Goal: Task Accomplishment & Management: Manage account settings

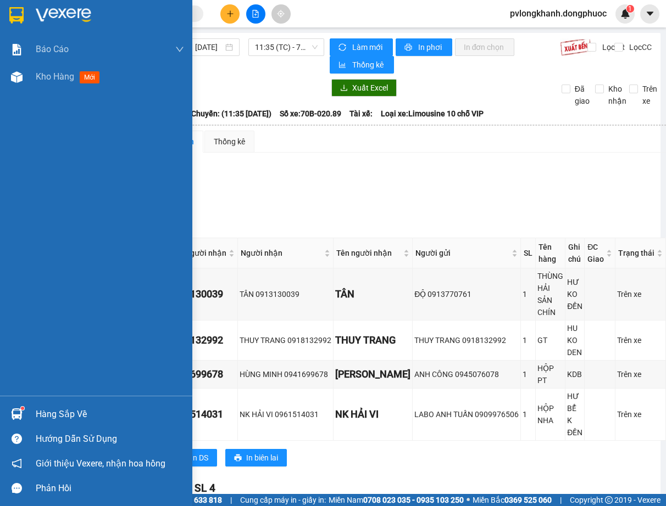
scroll to position [220, 0]
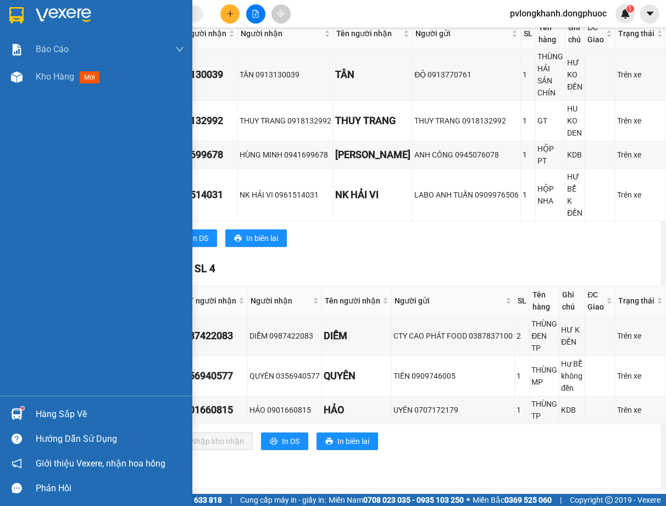
click at [82, 412] on div "Hàng sắp về" at bounding box center [110, 414] width 148 height 16
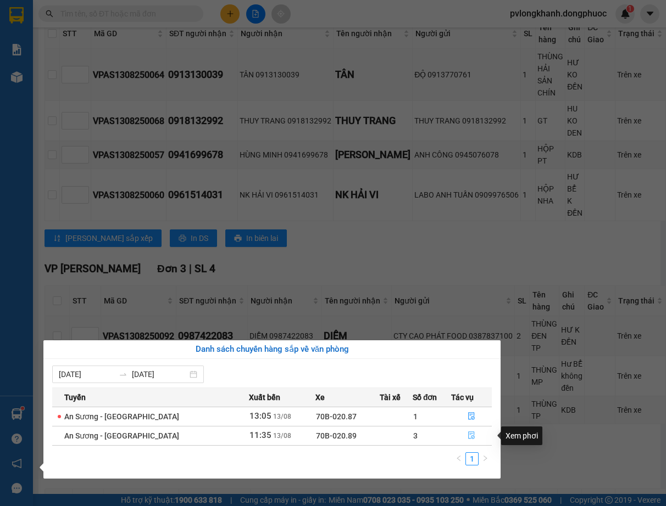
click at [471, 436] on icon "file-done" at bounding box center [471, 436] width 7 height 8
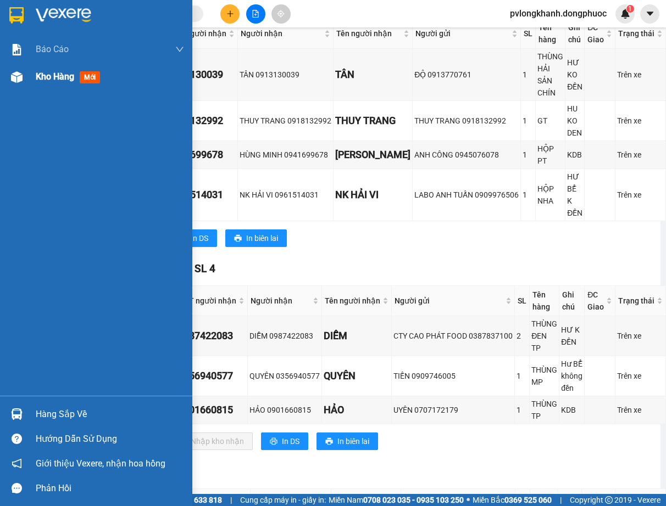
click at [66, 76] on span "Kho hàng" at bounding box center [55, 76] width 38 height 10
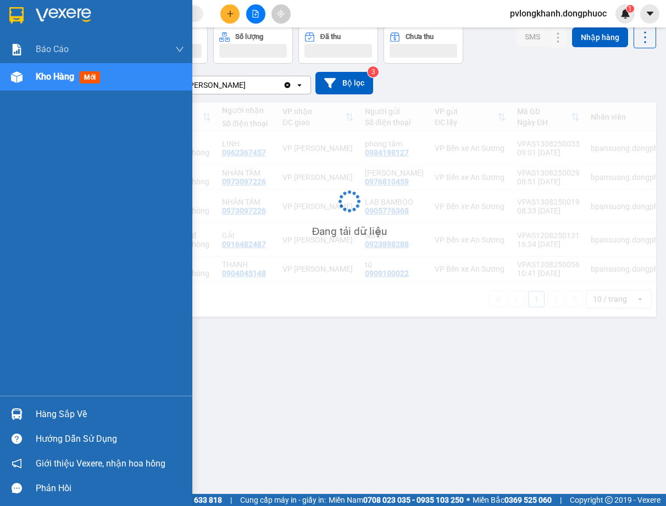
scroll to position [51, 0]
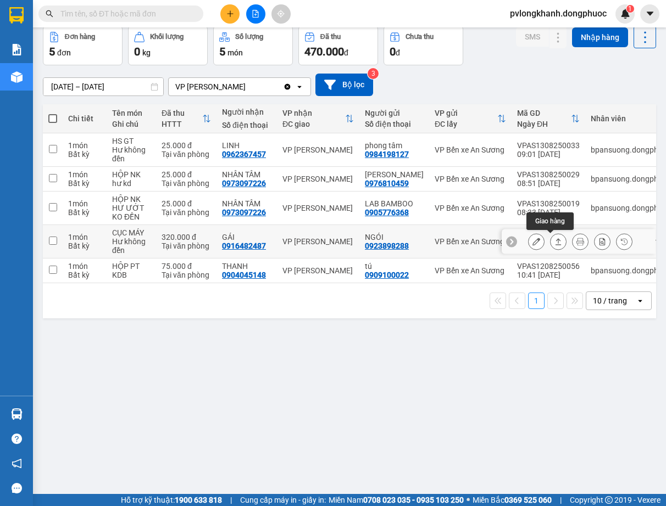
click at [554, 241] on icon at bounding box center [558, 242] width 8 height 8
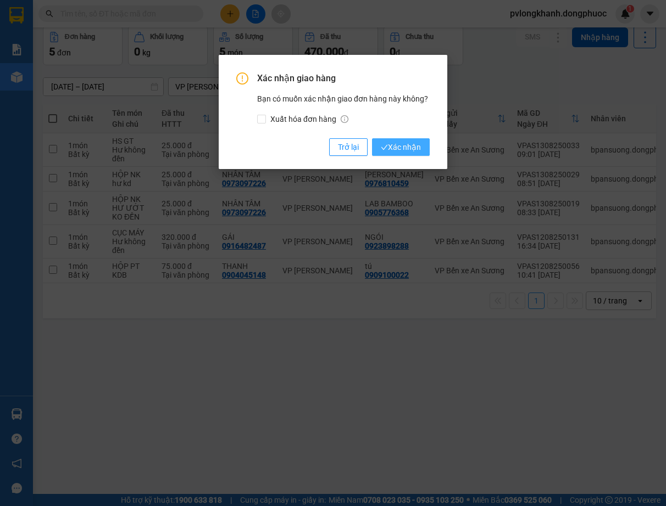
click at [420, 143] on span "Xác nhận" at bounding box center [401, 147] width 40 height 12
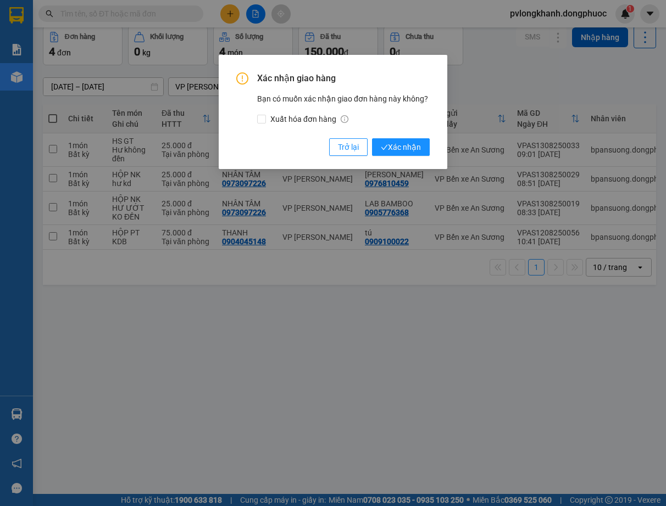
click at [417, 136] on div "Xác nhận giao hàng Bạn có muốn xác nhận giao đơn hàng này không? Xuất hóa đơn h…" at bounding box center [332, 114] width 193 height 83
click at [399, 156] on button "Xác nhận" at bounding box center [401, 147] width 58 height 18
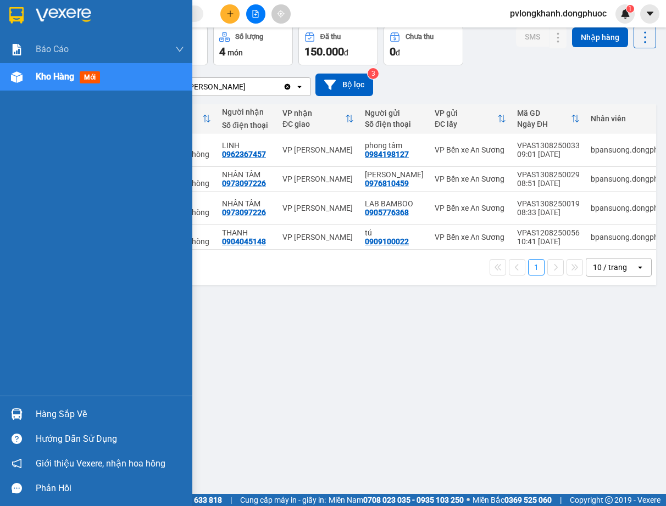
click at [38, 410] on div "Hàng sắp về" at bounding box center [110, 414] width 148 height 16
click at [38, 410] on div "Báo cáo Mẫu 1: Báo cáo dòng tiền Mẫu 1: Báo cáo dòng tiền theo nhân viên Mẫu 1:…" at bounding box center [96, 253] width 192 height 506
click at [60, 414] on div "Hàng sắp về" at bounding box center [110, 414] width 148 height 16
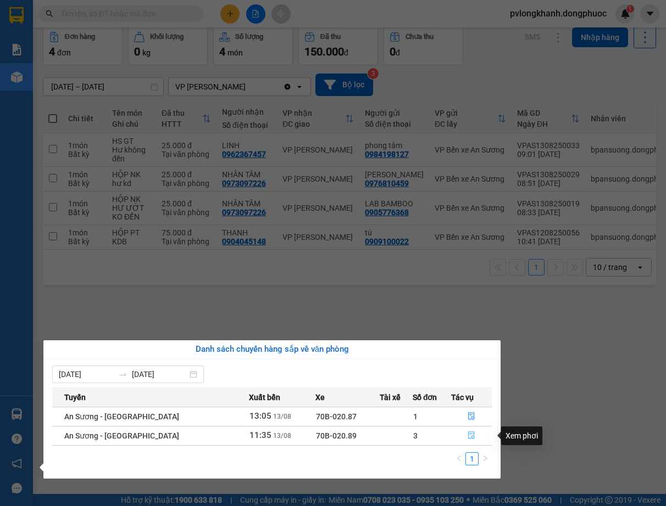
click at [468, 439] on icon "file-done" at bounding box center [471, 436] width 8 height 8
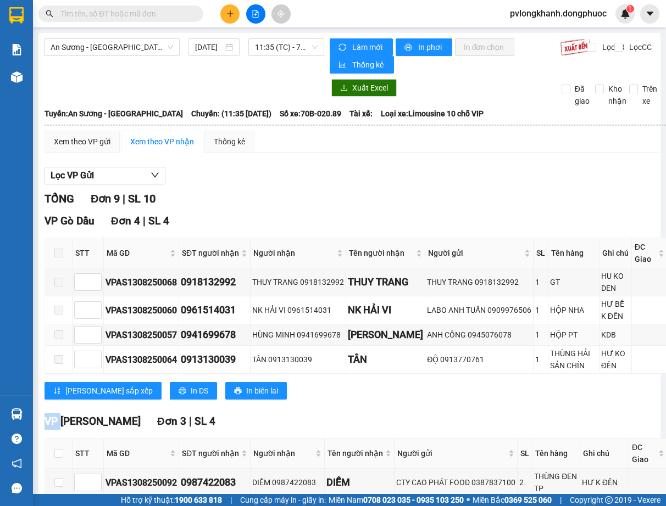
scroll to position [220, 0]
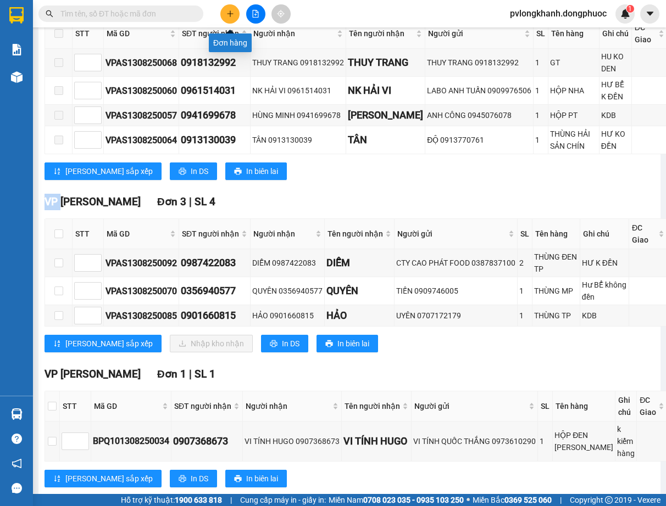
click at [226, 18] on button at bounding box center [229, 13] width 19 height 19
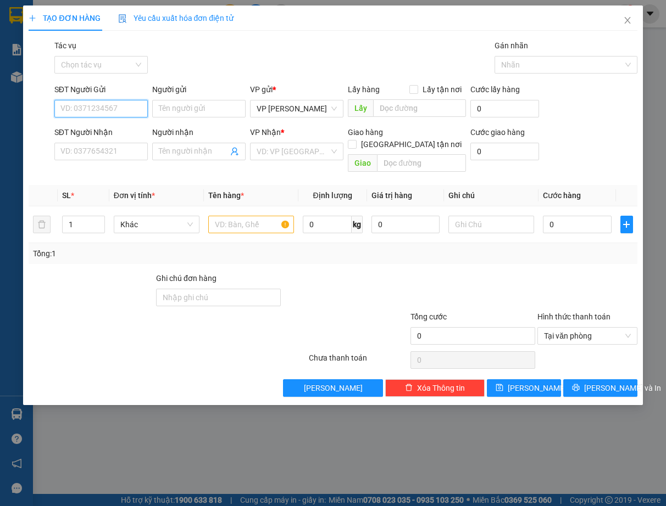
click at [127, 108] on input "SĐT Người Gửi" at bounding box center [100, 109] width 93 height 18
type input "0964646764"
click at [193, 104] on input "Người gửi" at bounding box center [198, 109] width 93 height 18
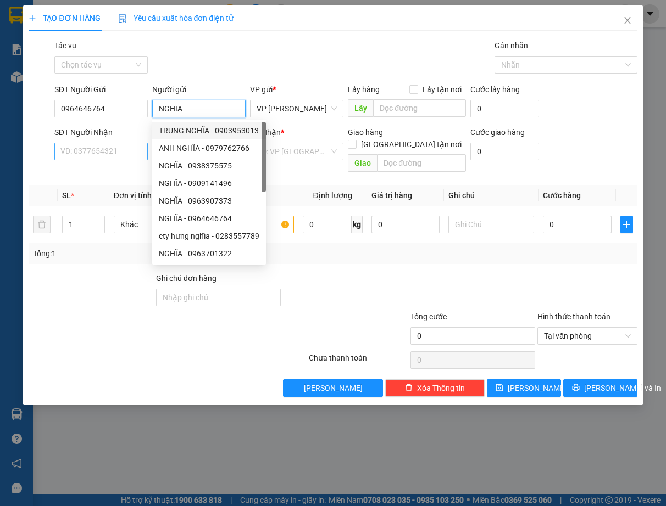
type input "NGHIA"
click at [122, 157] on input "SĐT Người Nhận" at bounding box center [100, 152] width 93 height 18
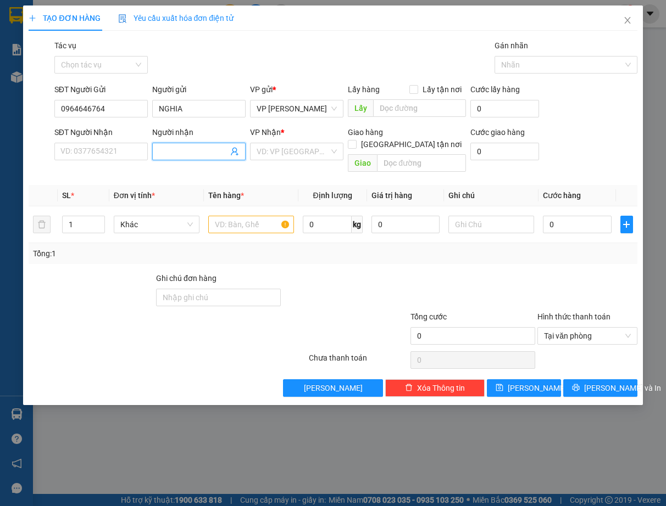
click at [187, 147] on input "Người nhận" at bounding box center [193, 152] width 69 height 12
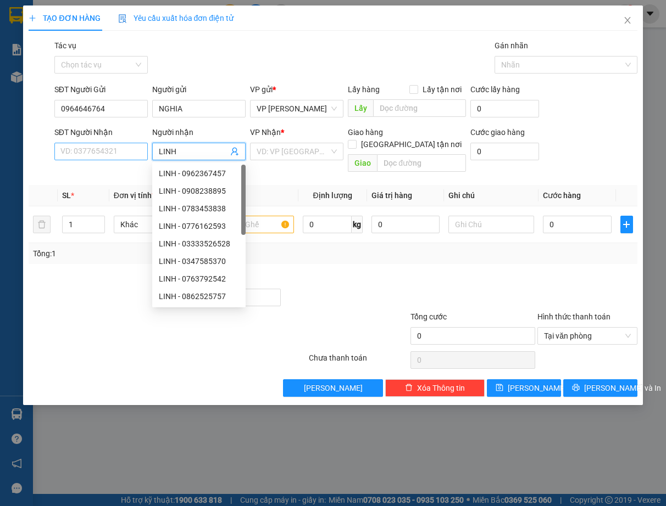
type input "LINH"
click at [118, 147] on input "SĐT Người Nhận" at bounding box center [100, 152] width 93 height 18
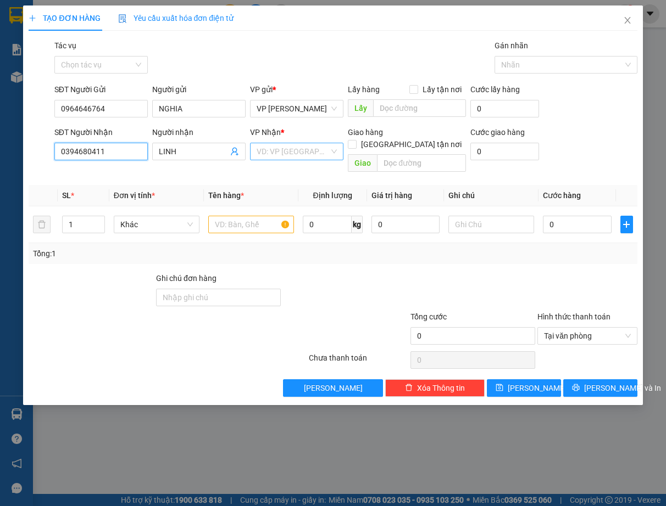
type input "0394680411"
click at [315, 150] on input "search" at bounding box center [293, 151] width 73 height 16
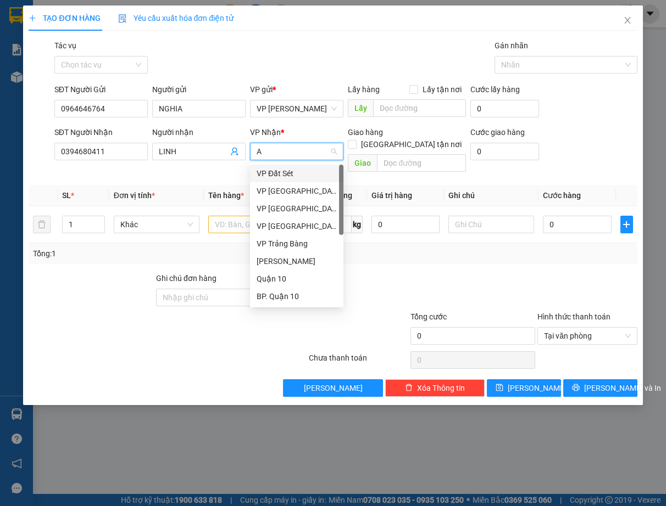
type input "AS"
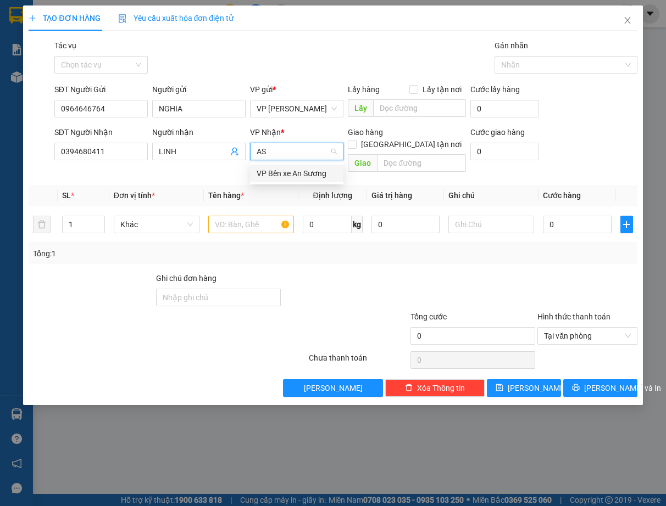
click at [292, 173] on div "VP Bến xe An Sương" at bounding box center [297, 174] width 80 height 12
drag, startPoint x: 292, startPoint y: 173, endPoint x: 296, endPoint y: 168, distance: 6.3
click at [292, 185] on th "Tên hàng *" at bounding box center [251, 195] width 94 height 21
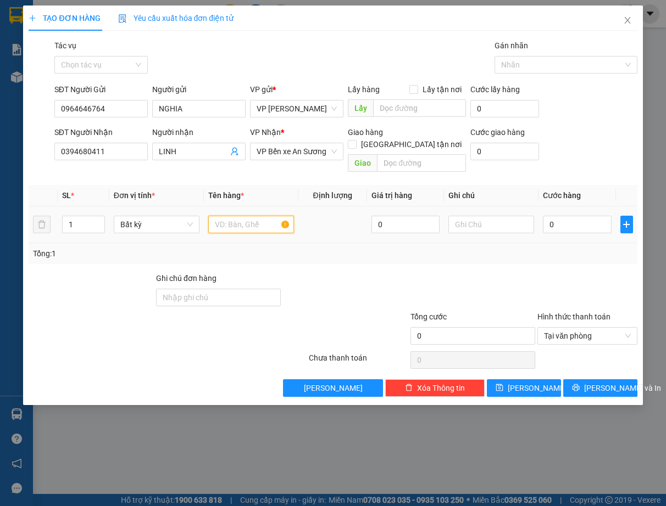
click at [225, 216] on input "text" at bounding box center [251, 225] width 86 height 18
type input "THUNG"
click at [417, 216] on input "0" at bounding box center [405, 225] width 69 height 18
click at [503, 217] on input "text" at bounding box center [491, 225] width 86 height 18
type input "kdb"
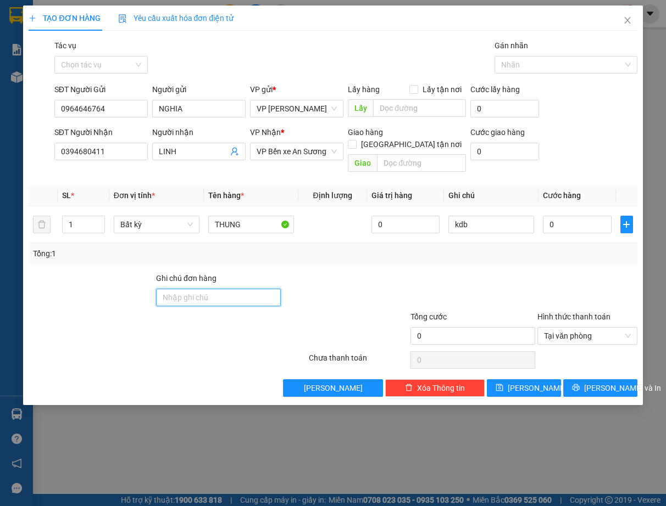
click at [244, 289] on input "Ghi chú đơn hàng" at bounding box center [218, 298] width 125 height 18
type input "KDB"
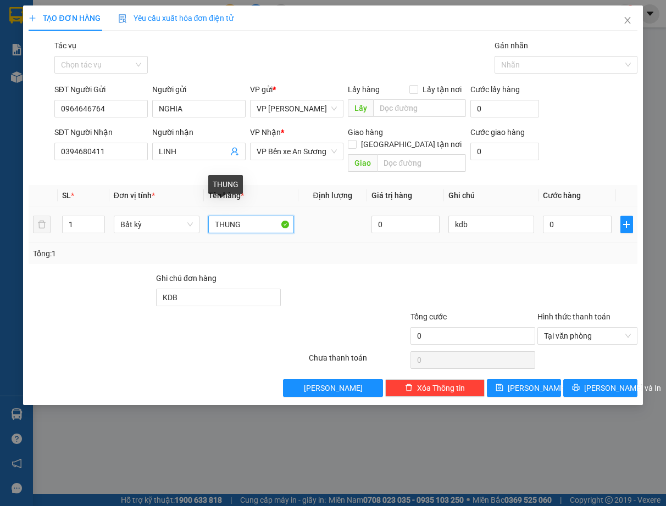
click at [266, 216] on input "THUNG" at bounding box center [251, 225] width 86 height 18
type input "THUNG mau xe nghiem"
click at [560, 216] on input "0" at bounding box center [577, 225] width 69 height 18
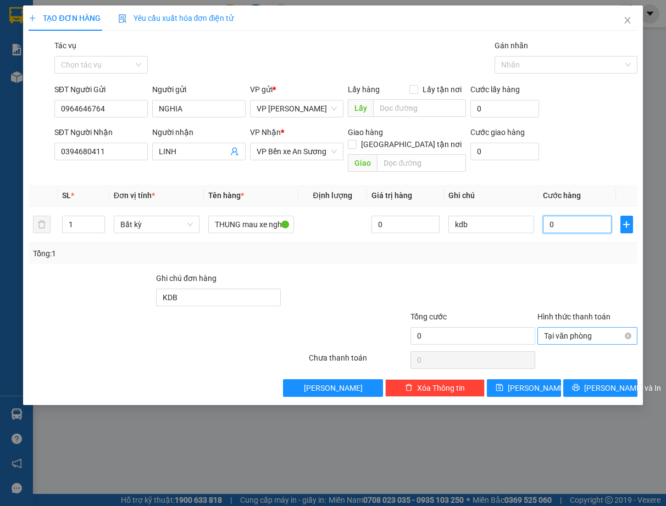
type input "4"
type input "40"
type input "40.000"
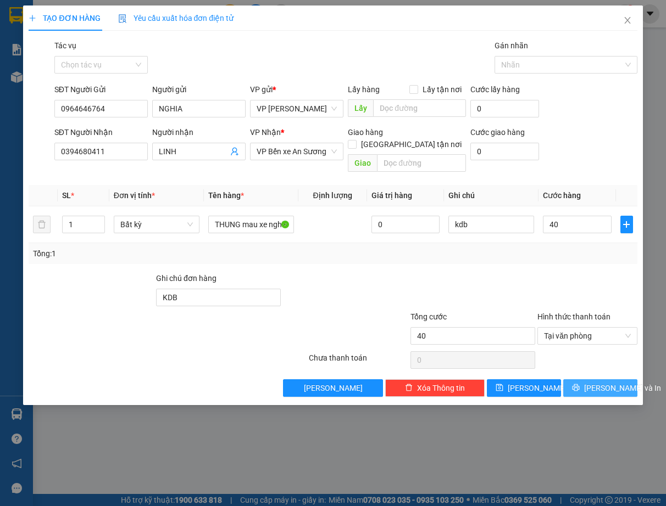
type input "40.000"
click at [587, 380] on button "[PERSON_NAME] và In" at bounding box center [600, 389] width 74 height 18
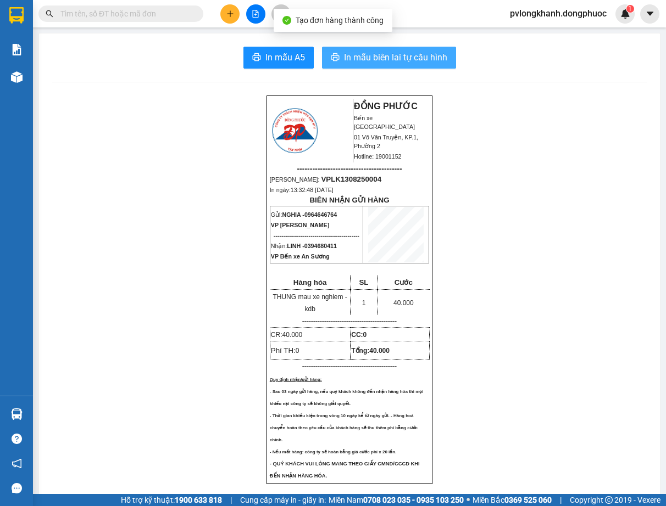
click at [376, 55] on span "In mẫu biên lai tự cấu hình" at bounding box center [395, 58] width 103 height 14
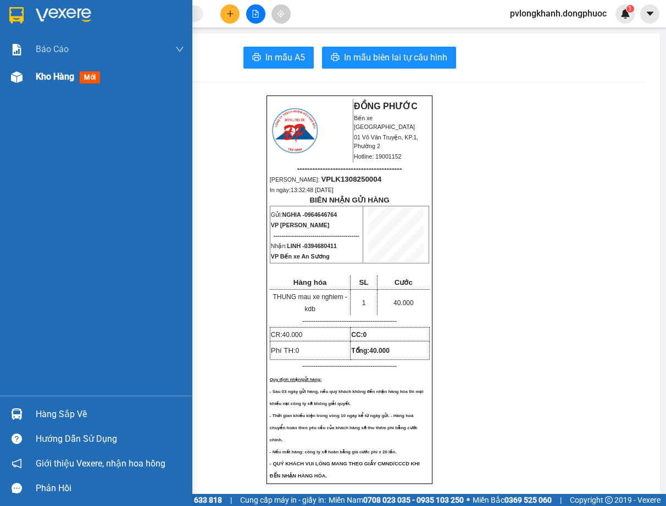
click at [66, 70] on div "Kho hàng mới" at bounding box center [70, 77] width 69 height 14
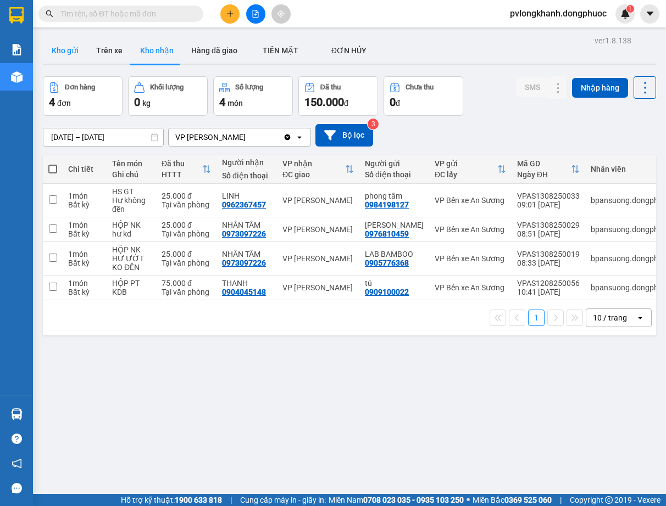
click at [66, 48] on button "Kho gửi" at bounding box center [65, 50] width 44 height 26
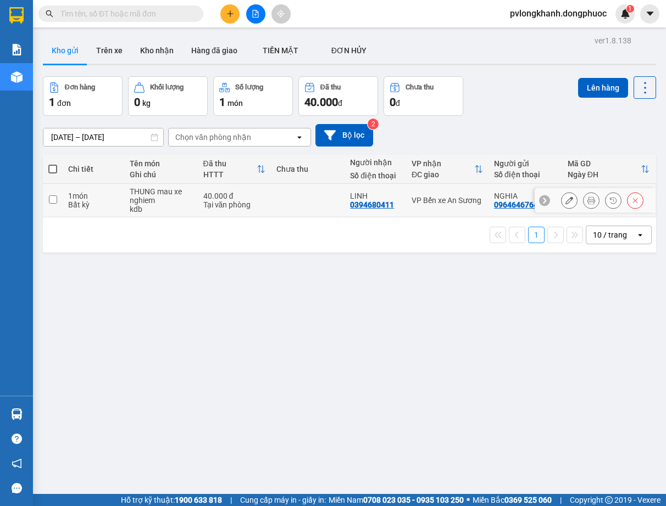
click at [141, 202] on div "THUNG mau xe nghiem" at bounding box center [161, 196] width 63 height 18
checkbox input "true"
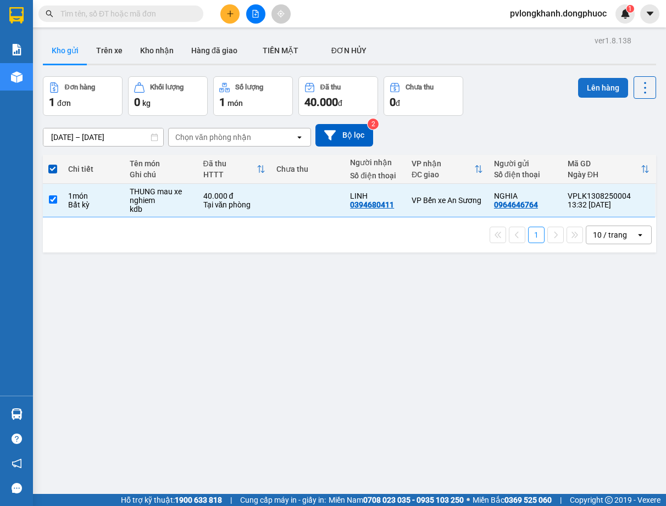
click at [605, 90] on button "Lên hàng" at bounding box center [603, 88] width 50 height 20
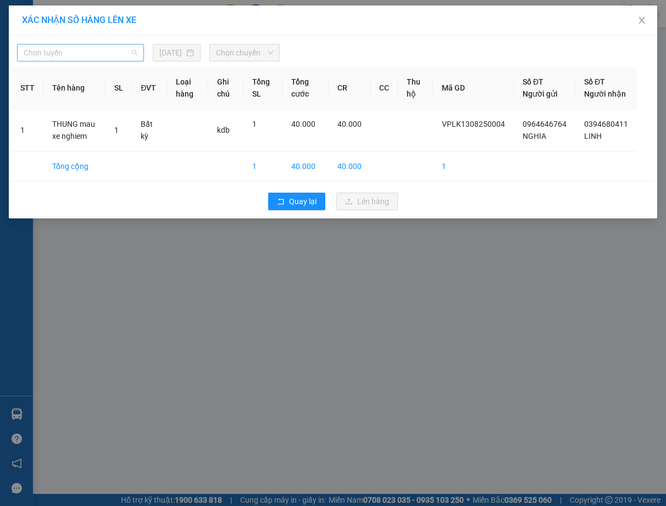
click at [99, 52] on span "Chọn tuyến" at bounding box center [81, 52] width 114 height 16
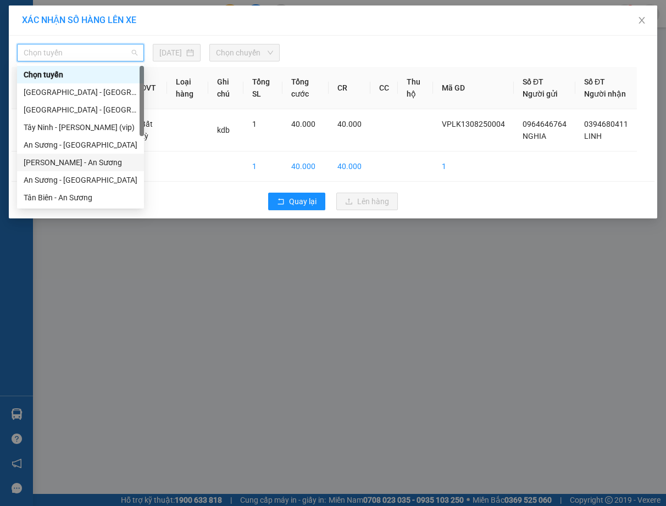
click at [112, 160] on div "[PERSON_NAME] - An Sương" at bounding box center [81, 163] width 114 height 12
click at [112, 152] on td "1" at bounding box center [118, 130] width 26 height 42
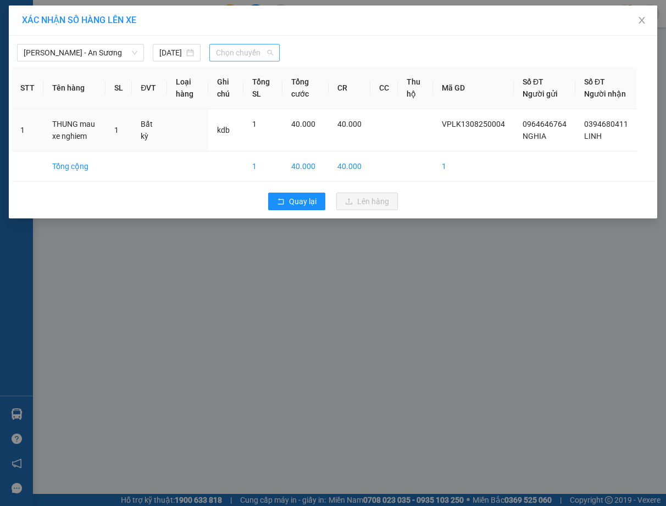
click at [255, 52] on span "Chọn chuyến" at bounding box center [244, 52] width 57 height 16
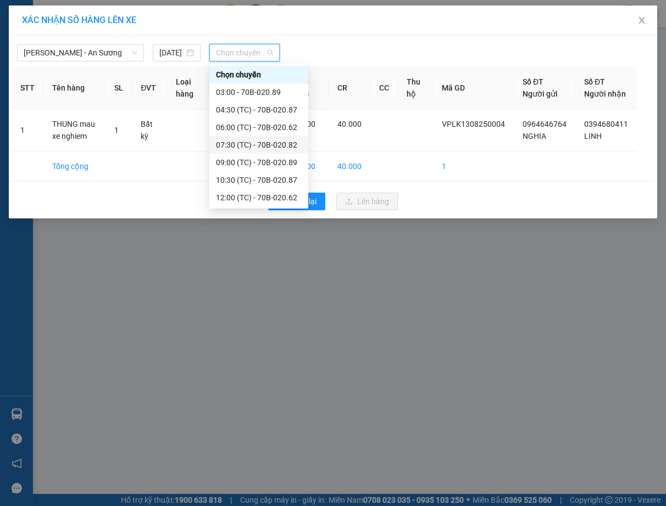
scroll to position [53, 0]
click at [254, 160] on div "13:30 (TC) - 70B-020.82" at bounding box center [259, 163] width 86 height 12
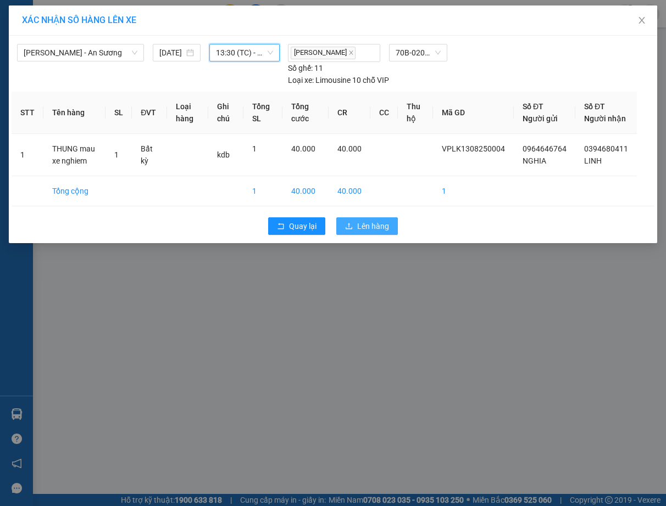
click at [377, 232] on span "Lên hàng" at bounding box center [373, 226] width 32 height 12
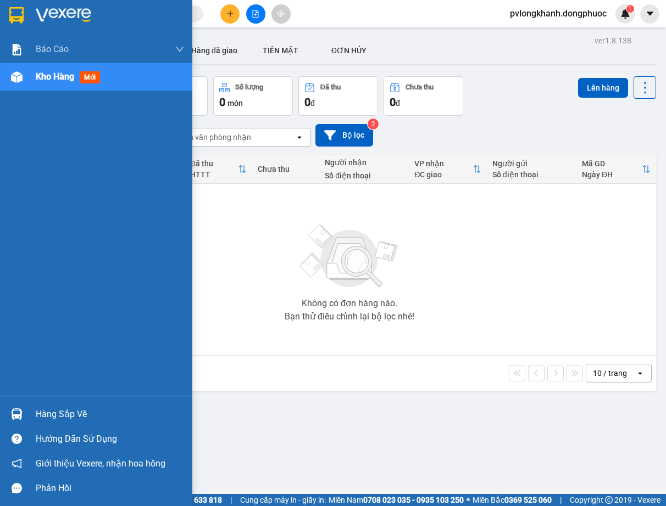
click at [39, 417] on div "Hàng sắp về" at bounding box center [110, 414] width 148 height 16
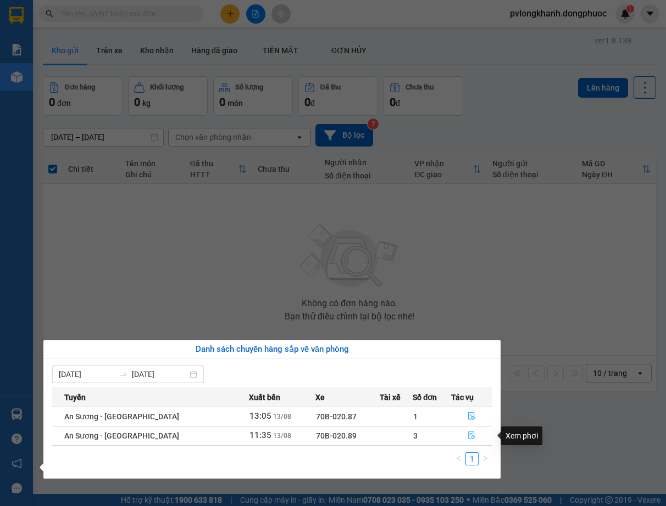
click at [471, 438] on icon "file-done" at bounding box center [471, 436] width 8 height 8
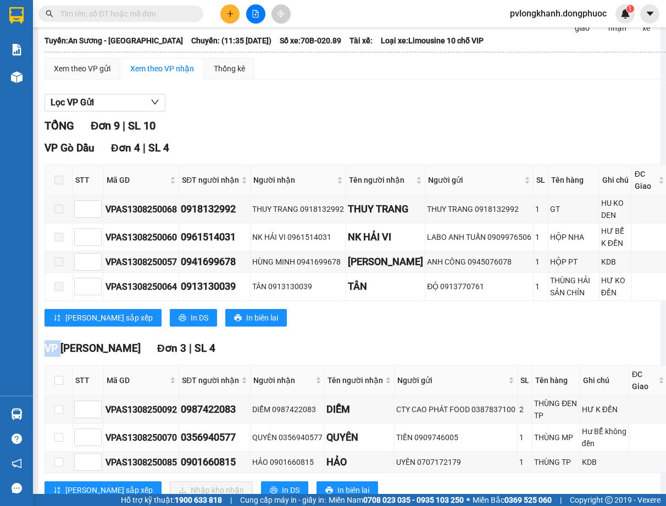
scroll to position [220, 0]
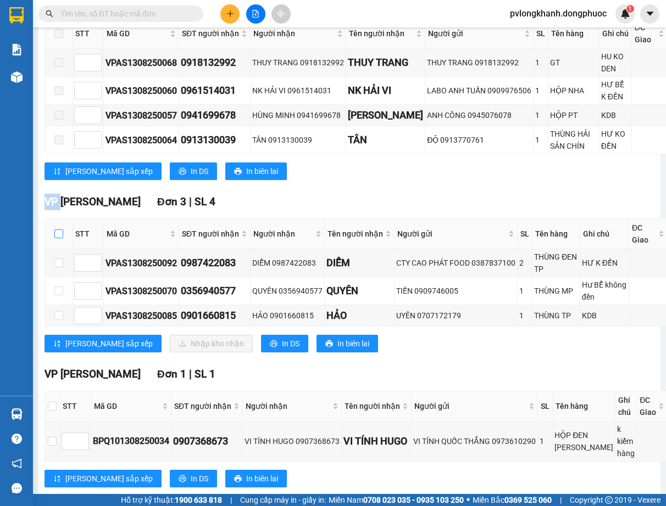
click at [59, 238] on input "checkbox" at bounding box center [58, 234] width 9 height 9
checkbox input "true"
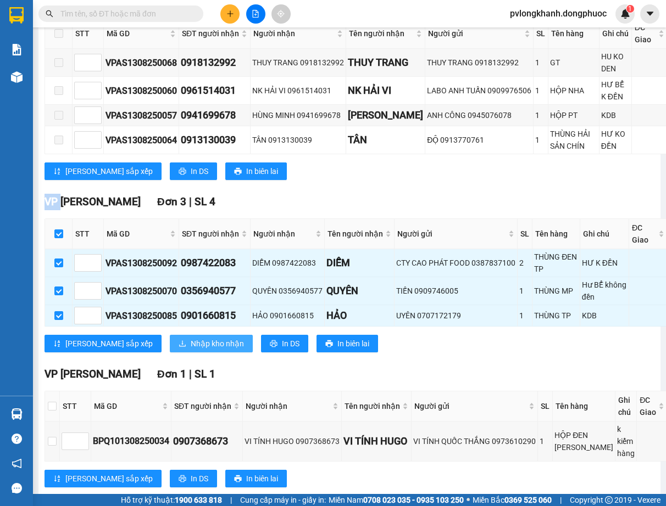
click at [191, 350] on span "Nhập kho nhận" at bounding box center [217, 344] width 53 height 12
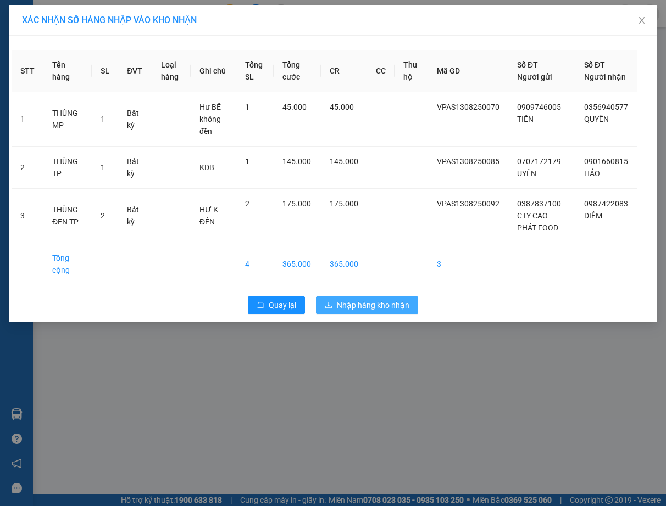
click at [362, 311] on span "Nhập hàng kho nhận" at bounding box center [373, 305] width 73 height 12
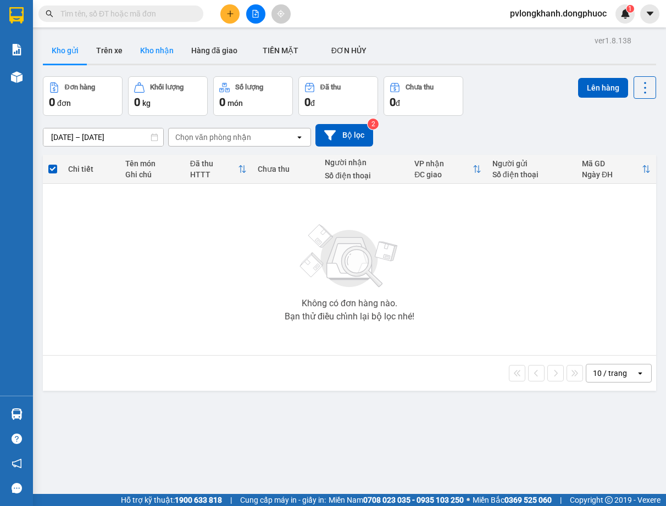
click at [151, 48] on button "Kho nhận" at bounding box center [156, 50] width 51 height 26
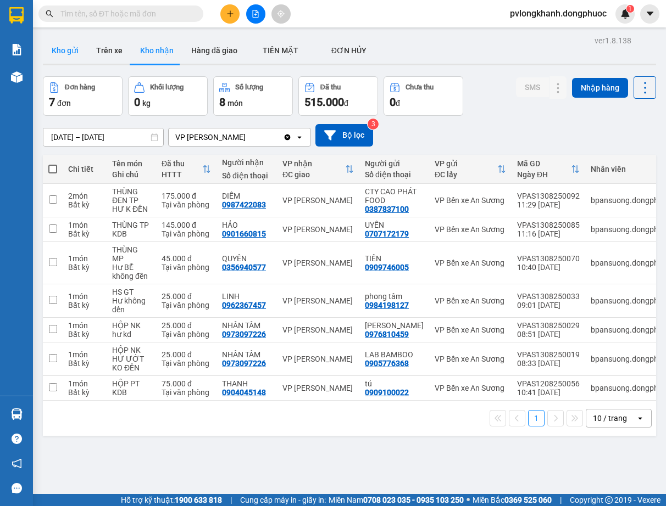
click at [68, 49] on button "Kho gửi" at bounding box center [65, 50] width 44 height 26
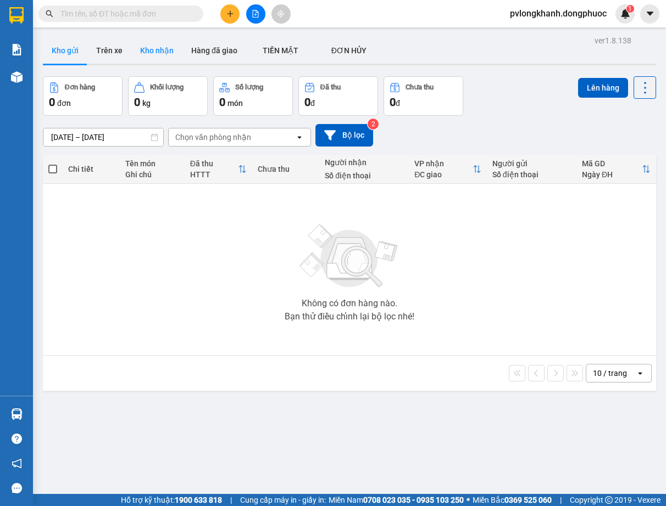
click at [169, 55] on button "Kho nhận" at bounding box center [156, 50] width 51 height 26
